Goal: Information Seeking & Learning: Learn about a topic

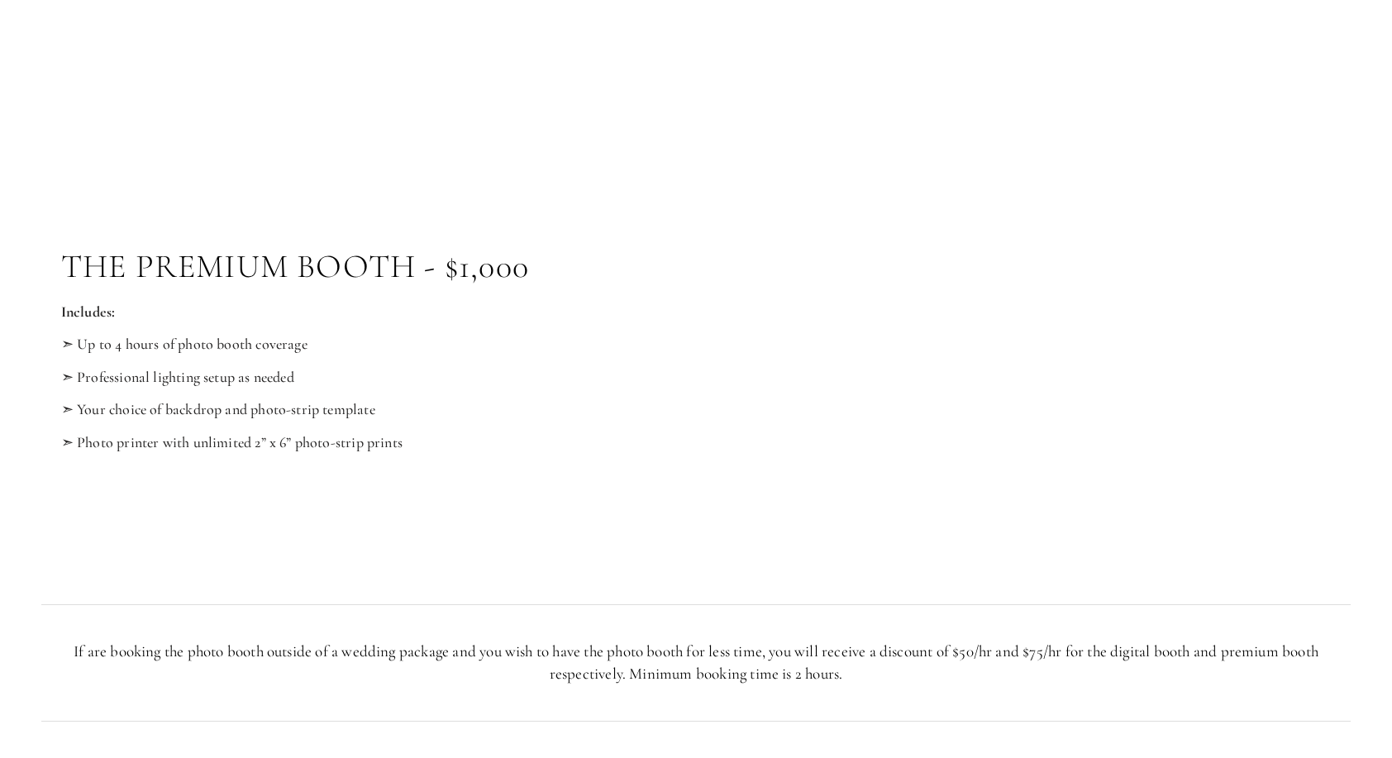
scroll to position [1705, 0]
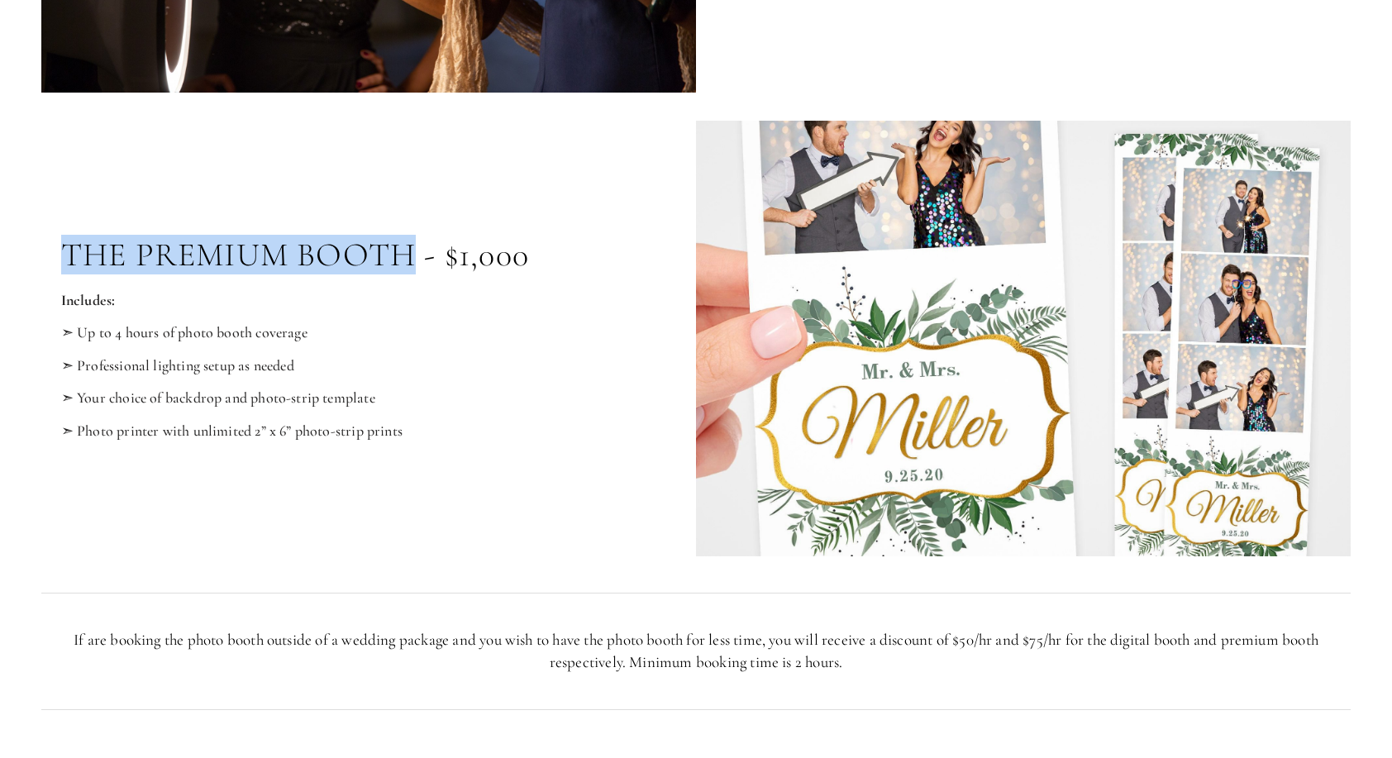
drag, startPoint x: 407, startPoint y: 261, endPoint x: 70, endPoint y: 229, distance: 338.7
click at [70, 229] on div "The Premium Booth - $1,000 Includes: ➣ Up to 4 hours of photo booth coverage ➣ …" at bounding box center [368, 338] width 655 height 243
copy p "The Premium Booth"
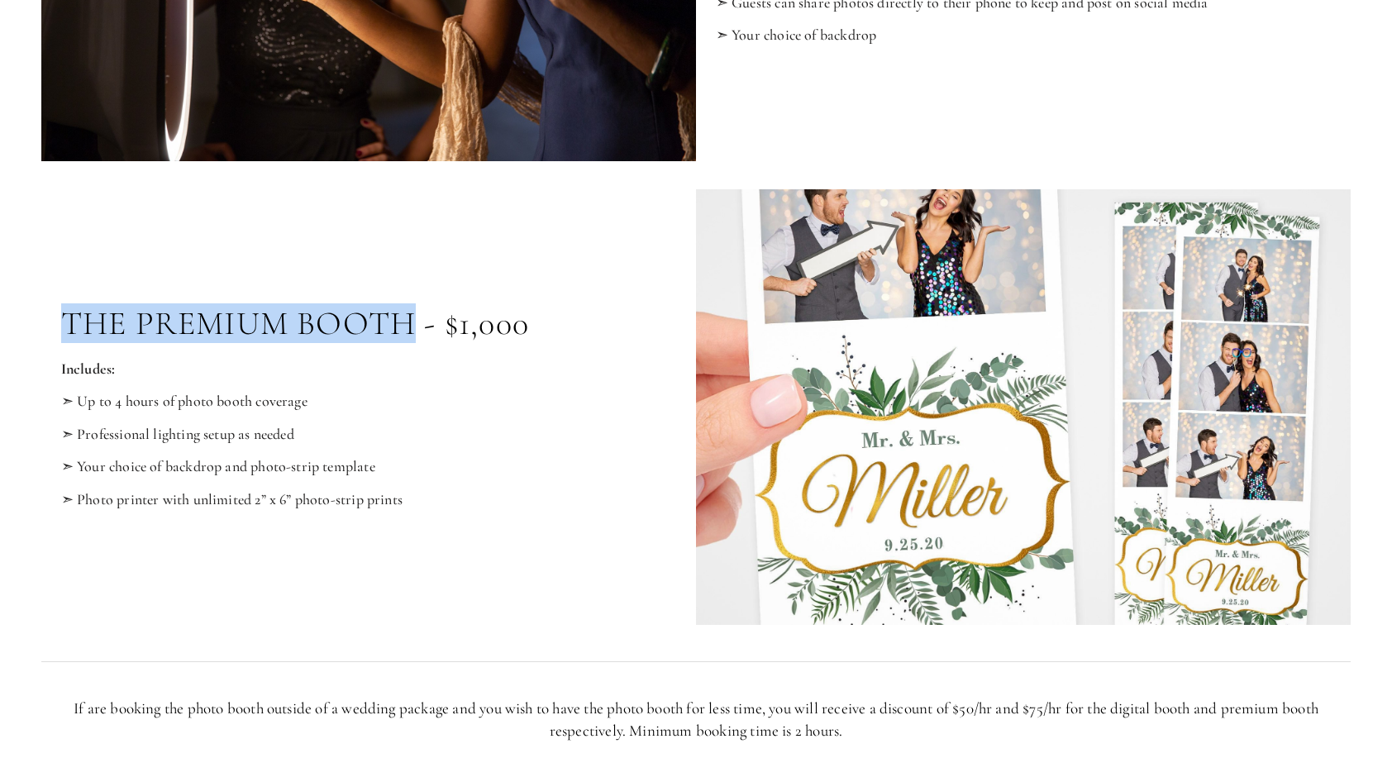
scroll to position [1637, 0]
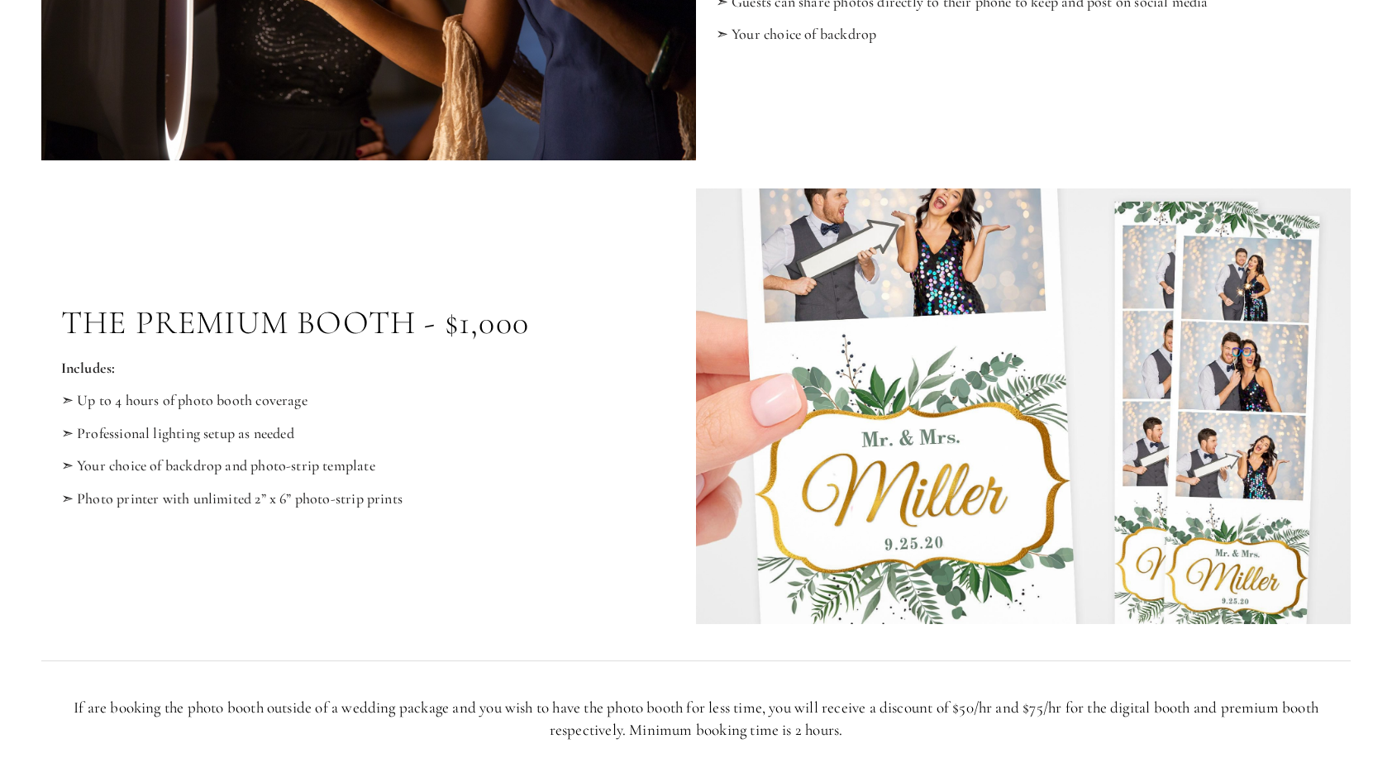
click at [432, 498] on p "➣ Photo printer with unlimited 2” x 6” photo-strip prints" at bounding box center [369, 499] width 616 height 18
click at [412, 490] on p "➣ Photo printer with unlimited 2” x 6” photo-strip prints" at bounding box center [369, 499] width 616 height 18
click at [436, 431] on p "➣ Professional lighting setup as needed" at bounding box center [369, 434] width 616 height 18
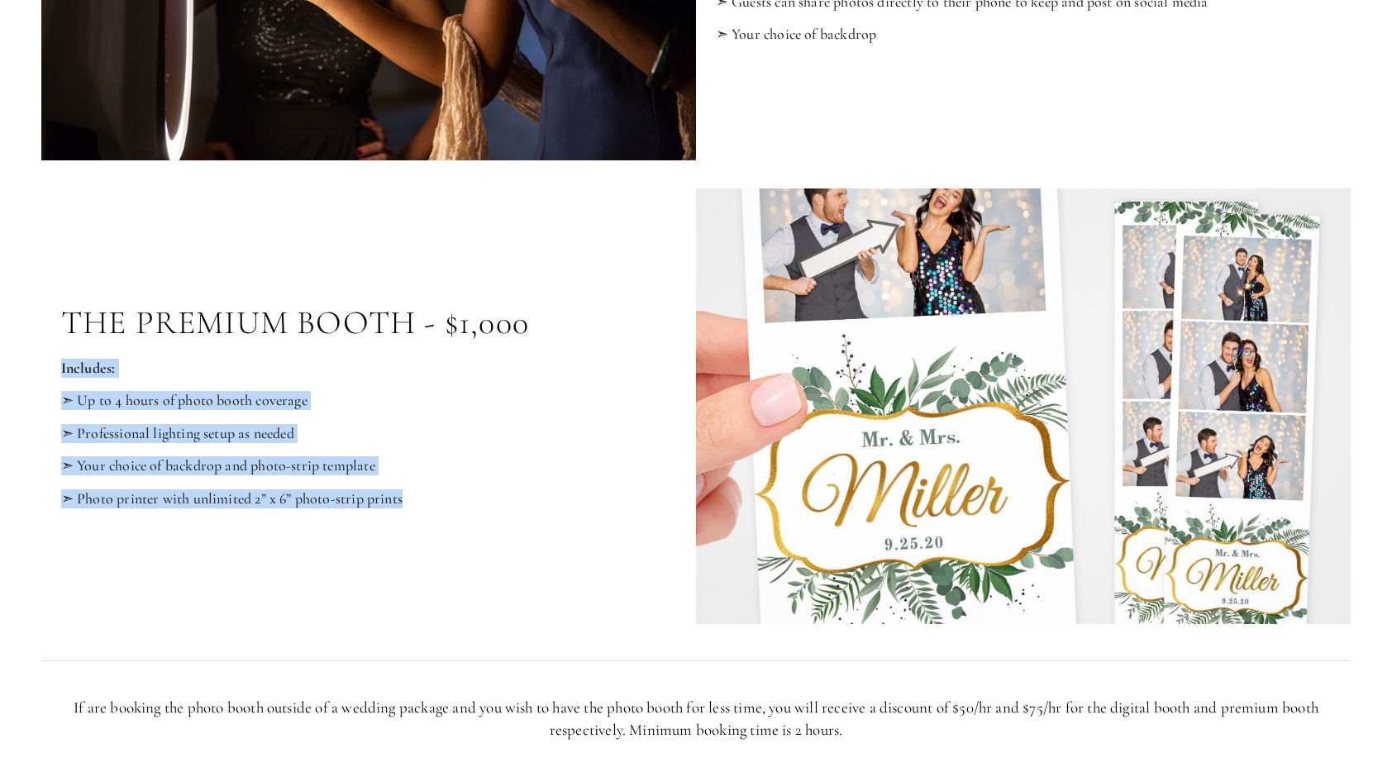
drag, startPoint x: 407, startPoint y: 491, endPoint x: 45, endPoint y: 366, distance: 382.9
click at [45, 366] on div "Includes: ➣ Up to 4 hours of photo booth coverage ➣ Professional lighting setup…" at bounding box center [368, 433] width 655 height 149
copy div "Includes: ➣ Up to 4 hours of photo booth coverage ➣ Professional lighting setup…"
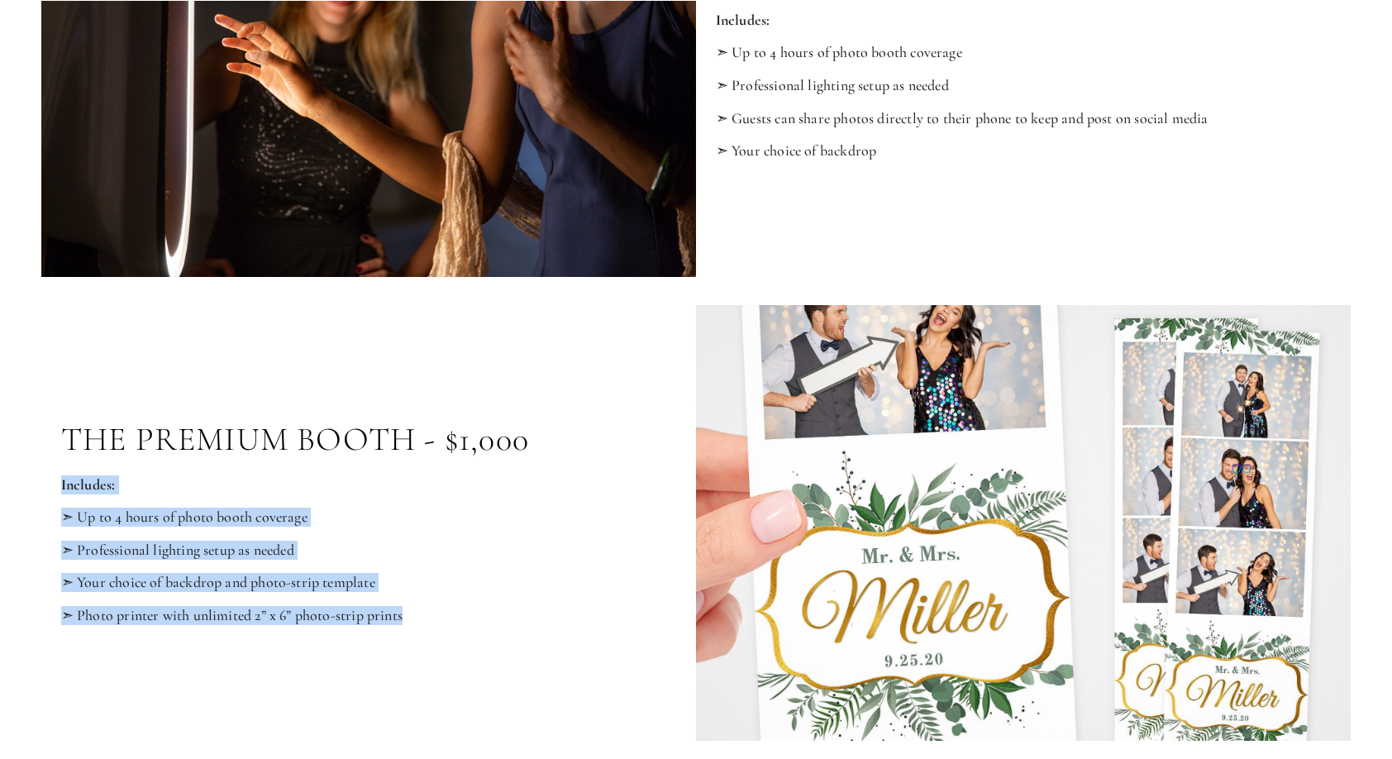
scroll to position [1595, 0]
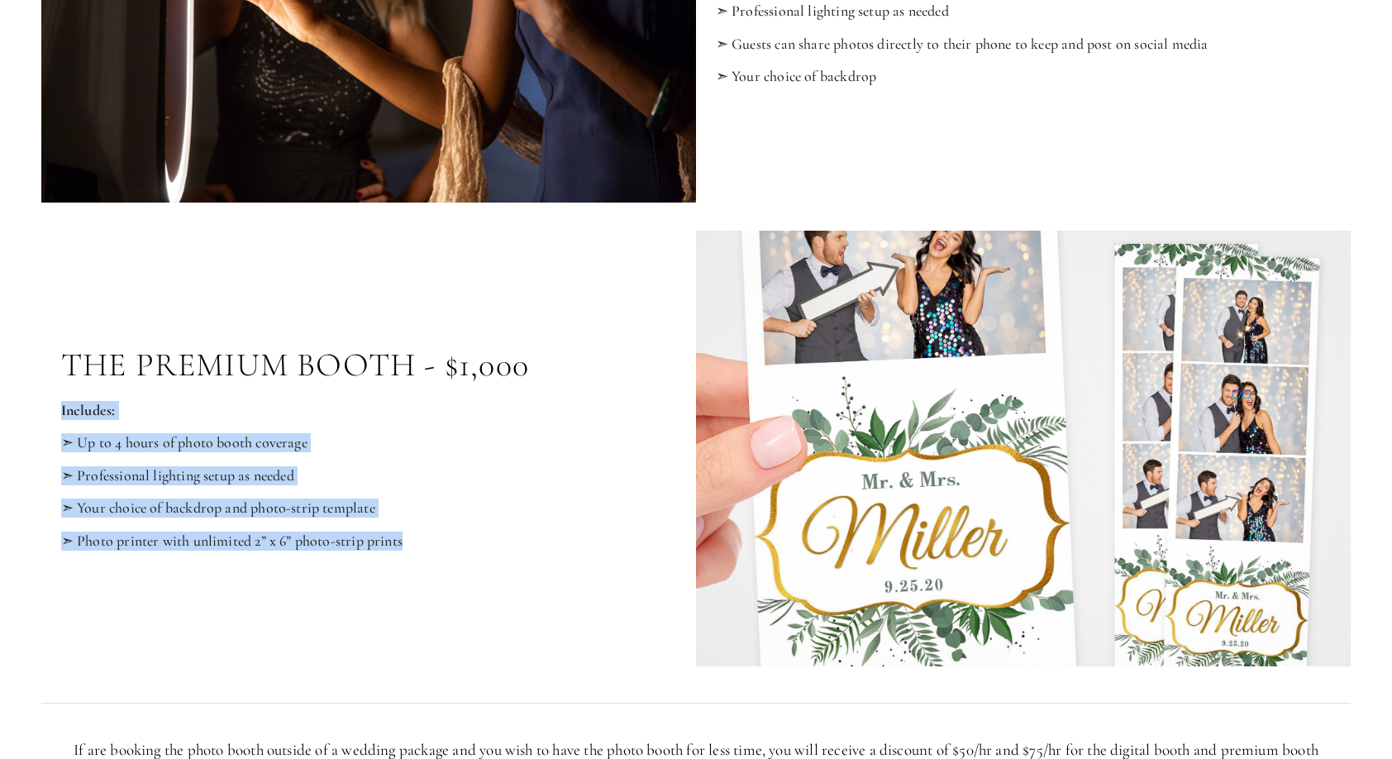
copy div "Includes: ➣ Up to 4 hours of photo booth coverage ➣ Professional lighting setup…"
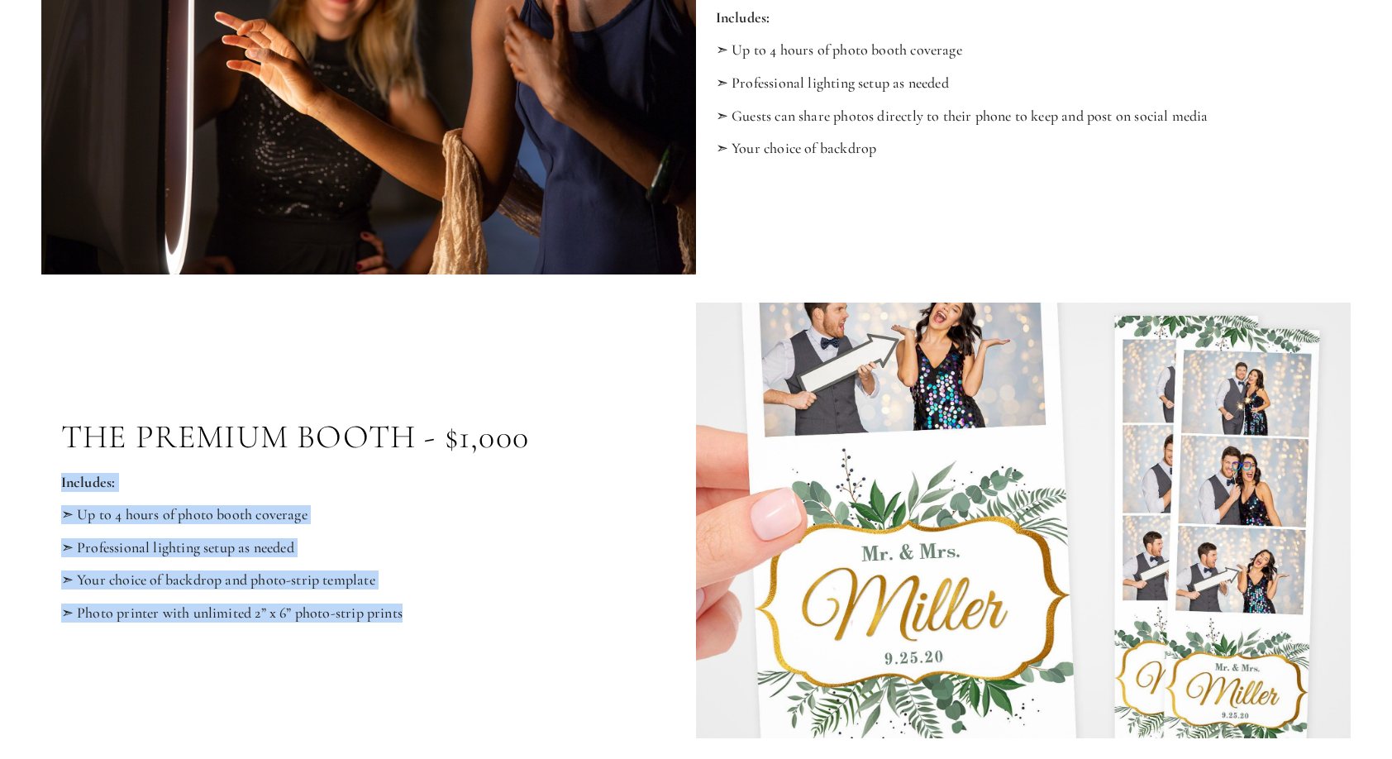
scroll to position [1524, 0]
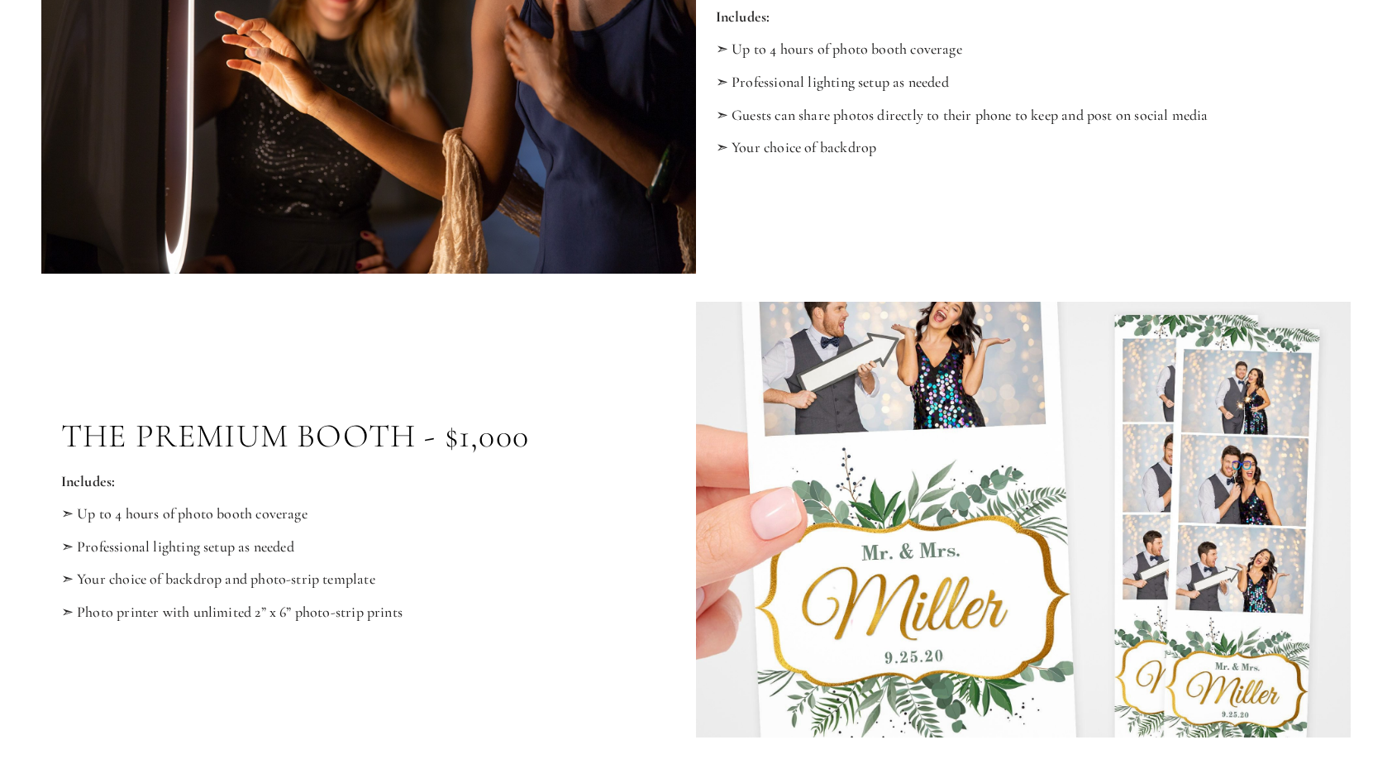
click at [517, 2] on div at bounding box center [368, 55] width 655 height 436
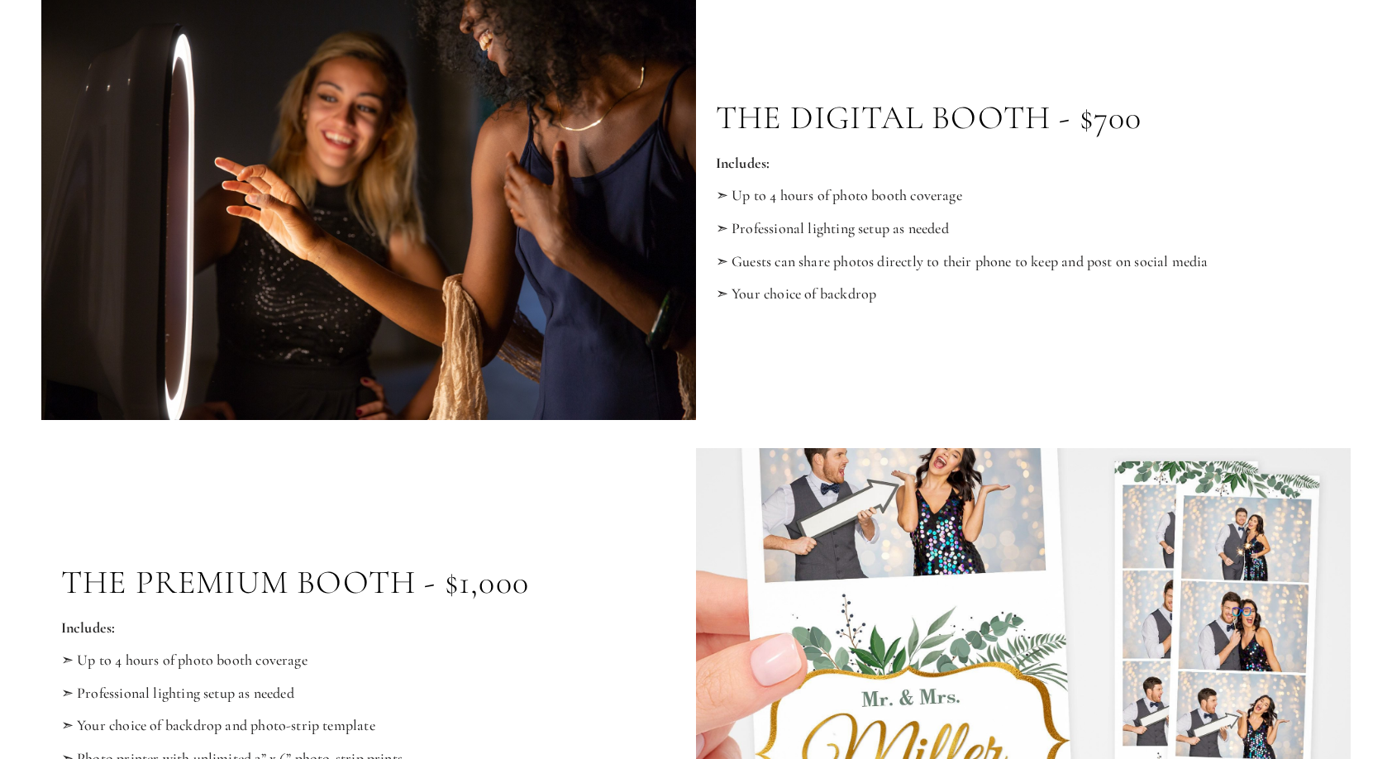
scroll to position [1373, 0]
